Goal: Check status: Check status

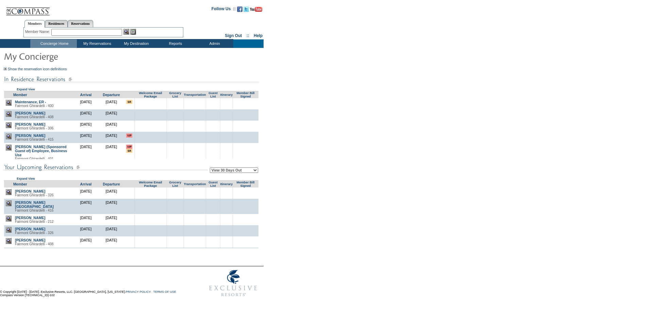
click at [235, 172] on select "View 30 Days Out View 60 Days Out View 90 Days Out" at bounding box center [234, 170] width 48 height 5
select select "90"
click at [211, 169] on select "View 30 Days Out View 60 Days Out View 90 Days Out" at bounding box center [234, 170] width 48 height 5
click at [298, 90] on form "Follow Us ::" at bounding box center [325, 151] width 651 height 299
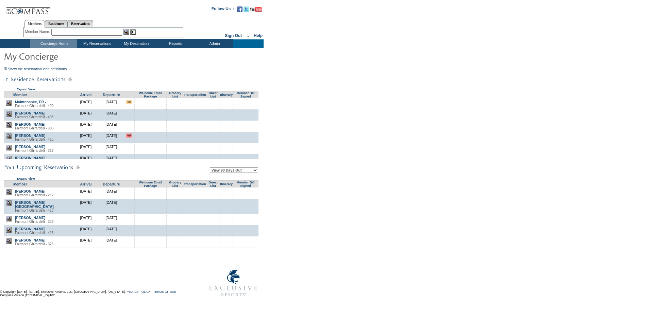
drag, startPoint x: 372, startPoint y: 130, endPoint x: 353, endPoint y: 120, distance: 21.0
click at [353, 120] on form "Follow Us ::" at bounding box center [325, 151] width 651 height 299
